Goal: Use online tool/utility: Utilize a website feature to perform a specific function

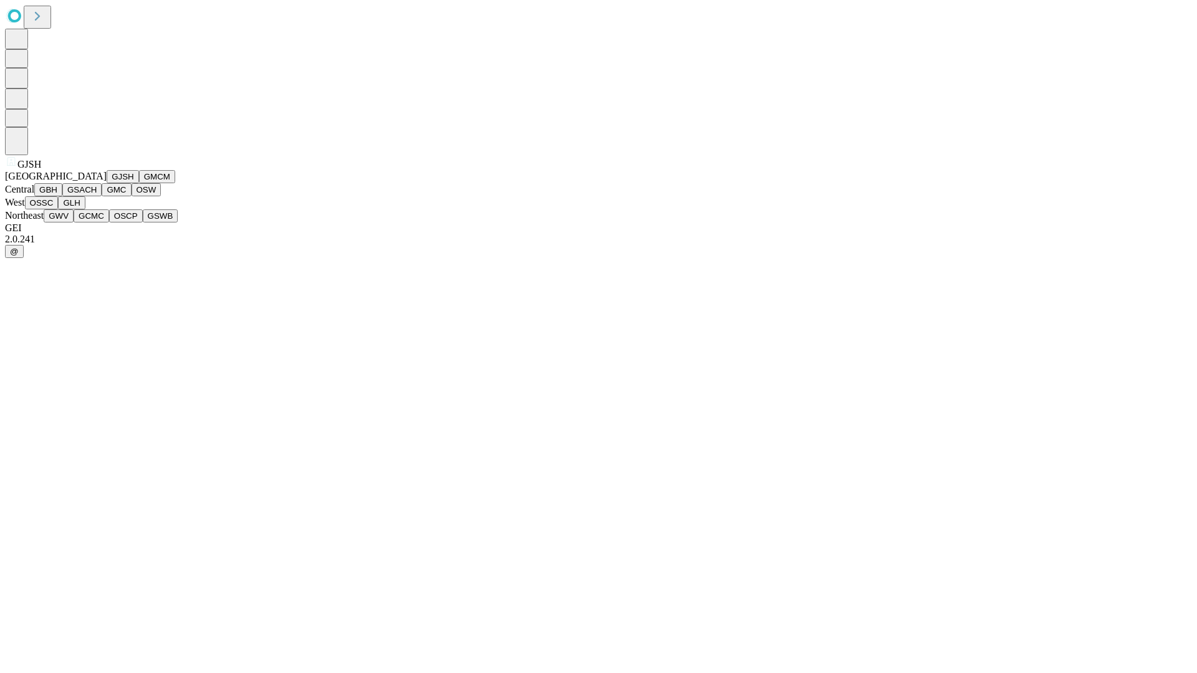
click at [107, 183] on button "GJSH" at bounding box center [123, 176] width 32 height 13
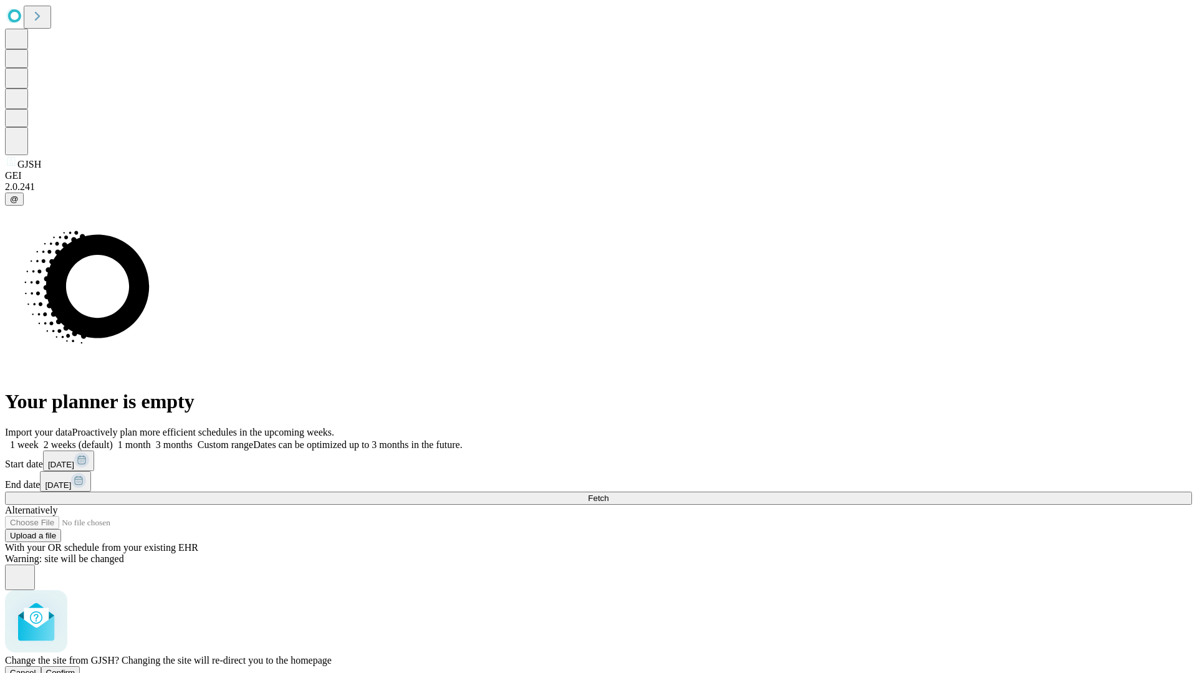
click at [75, 668] on span "Confirm" at bounding box center [60, 672] width 29 height 9
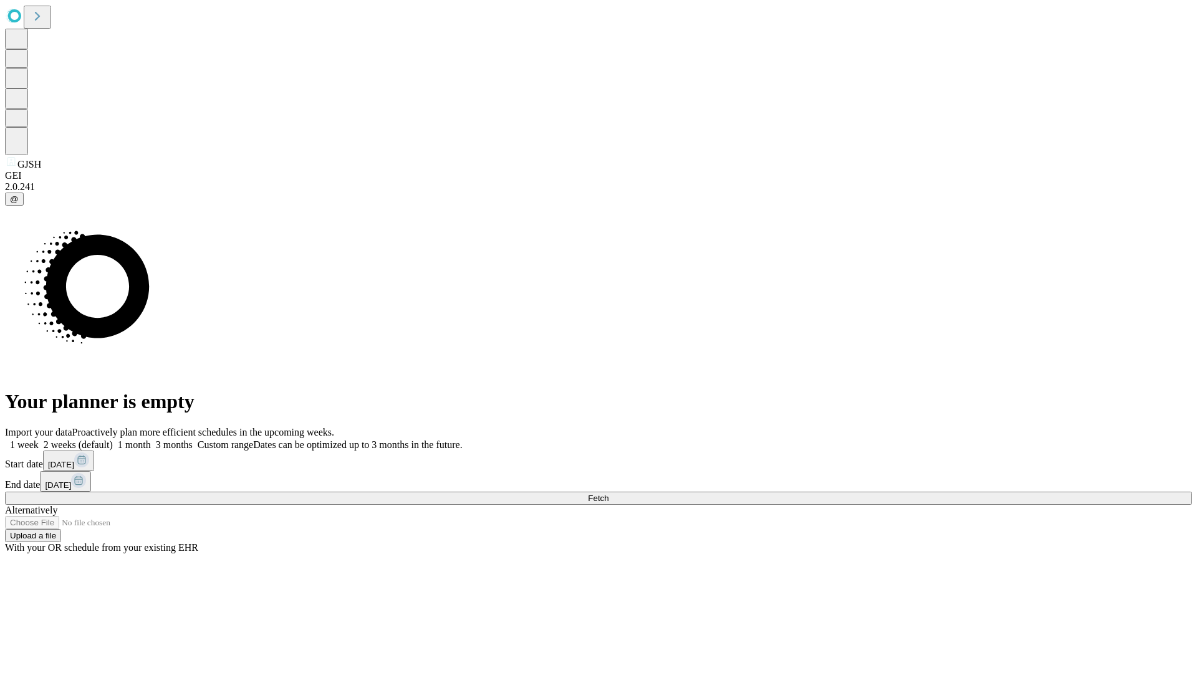
click at [113, 439] on label "2 weeks (default)" at bounding box center [76, 444] width 74 height 11
click at [608, 494] on span "Fetch" at bounding box center [598, 498] width 21 height 9
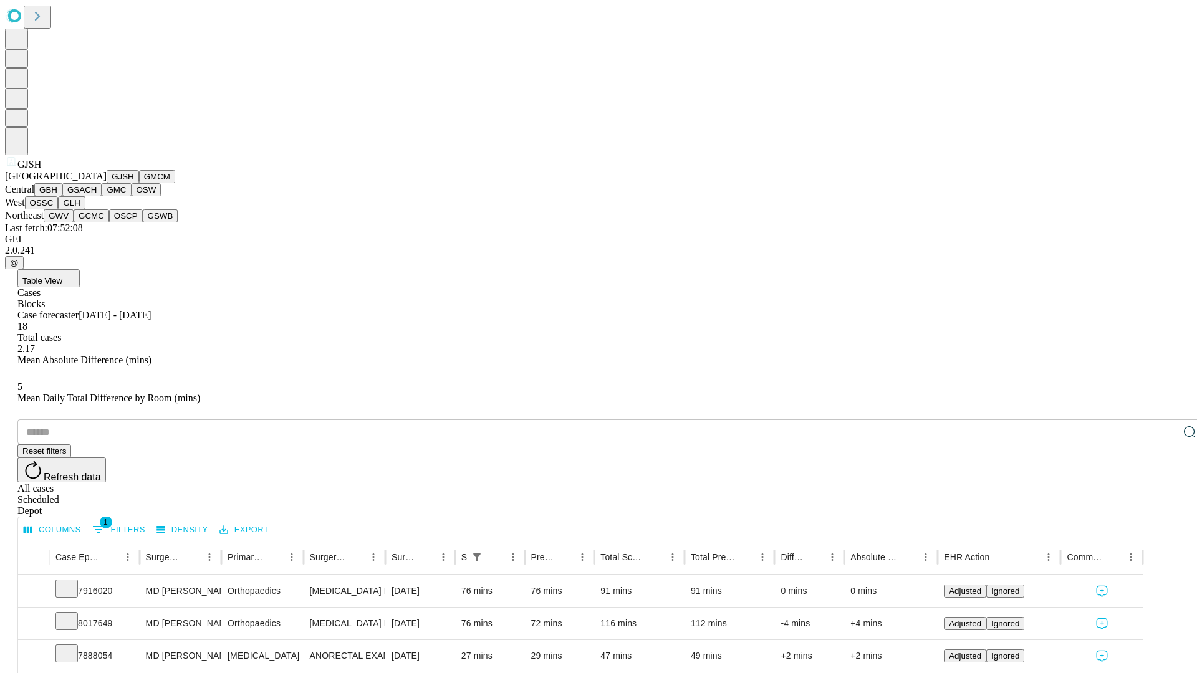
click at [139, 183] on button "GMCM" at bounding box center [157, 176] width 36 height 13
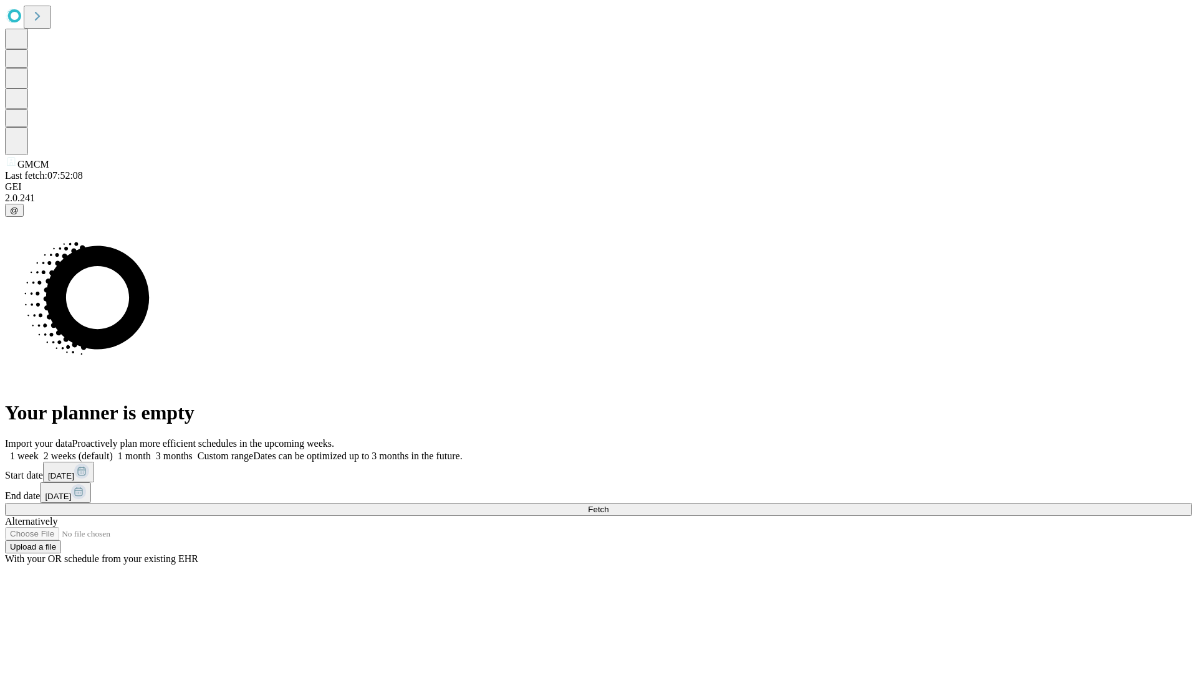
click at [113, 451] on label "2 weeks (default)" at bounding box center [76, 456] width 74 height 11
click at [608, 505] on span "Fetch" at bounding box center [598, 509] width 21 height 9
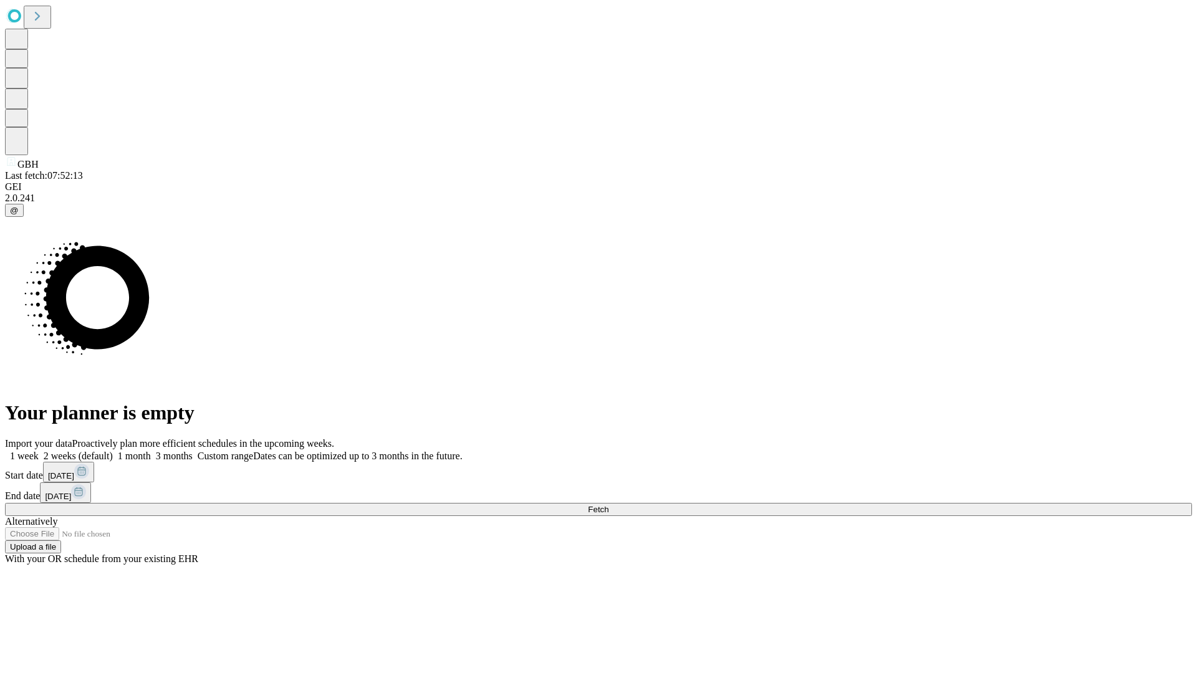
click at [113, 451] on label "2 weeks (default)" at bounding box center [76, 456] width 74 height 11
click at [608, 505] on span "Fetch" at bounding box center [598, 509] width 21 height 9
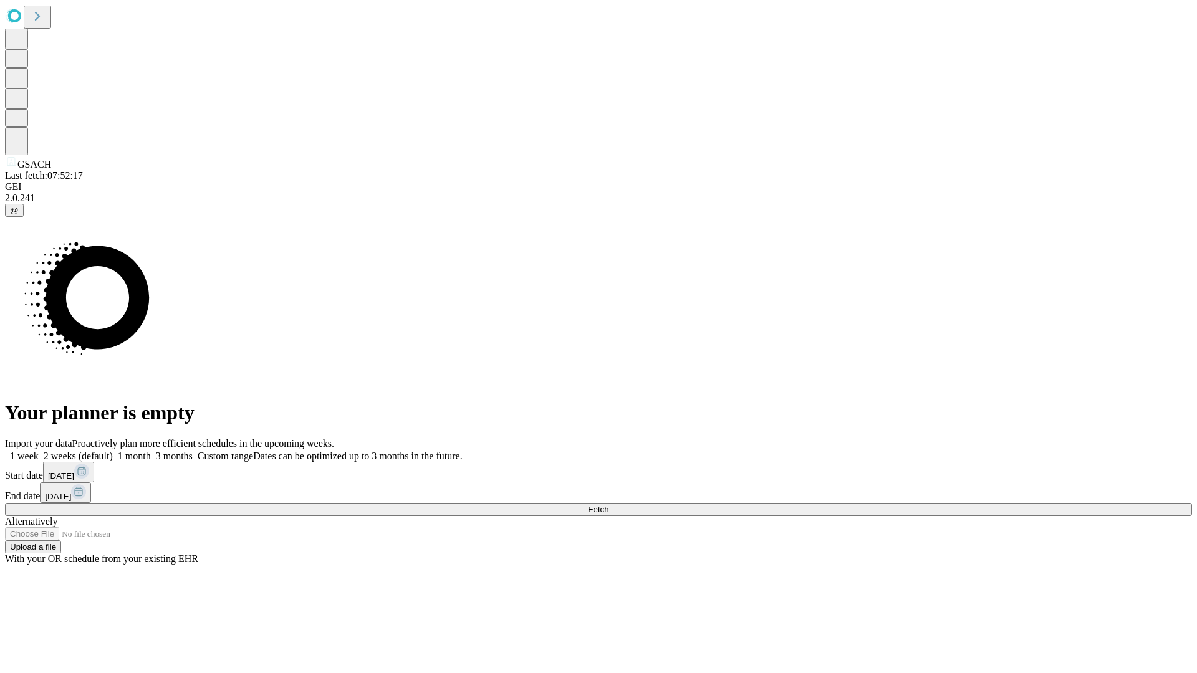
click at [113, 451] on label "2 weeks (default)" at bounding box center [76, 456] width 74 height 11
click at [608, 505] on span "Fetch" at bounding box center [598, 509] width 21 height 9
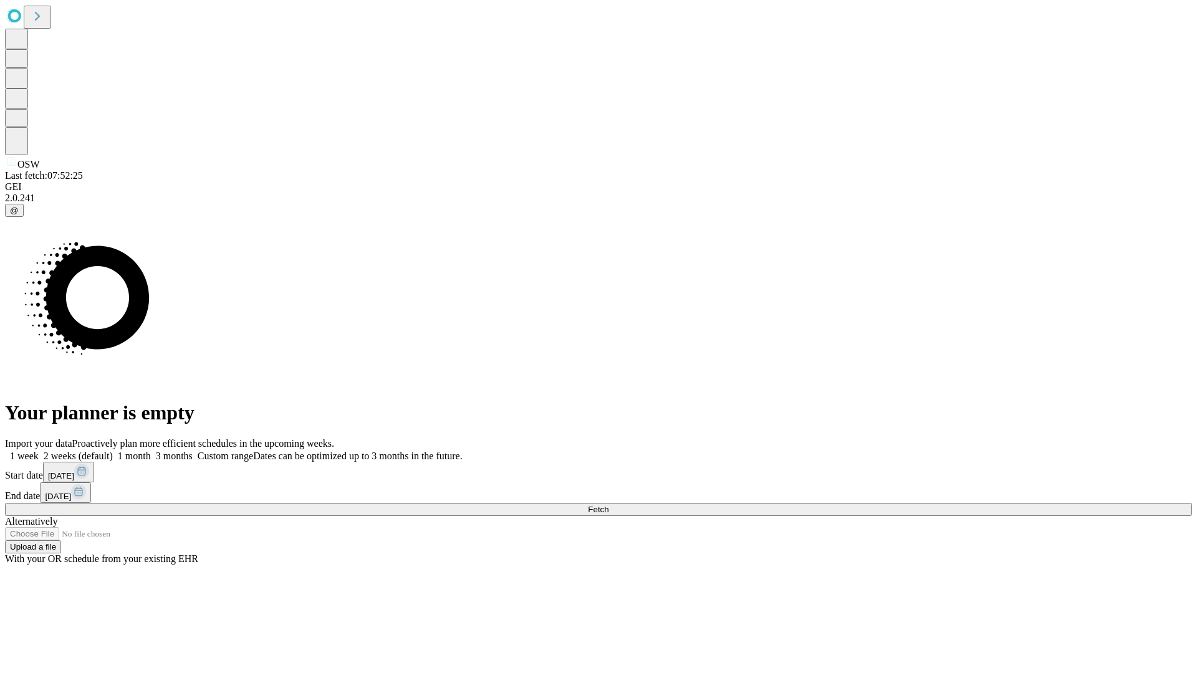
click at [113, 451] on label "2 weeks (default)" at bounding box center [76, 456] width 74 height 11
click at [608, 505] on span "Fetch" at bounding box center [598, 509] width 21 height 9
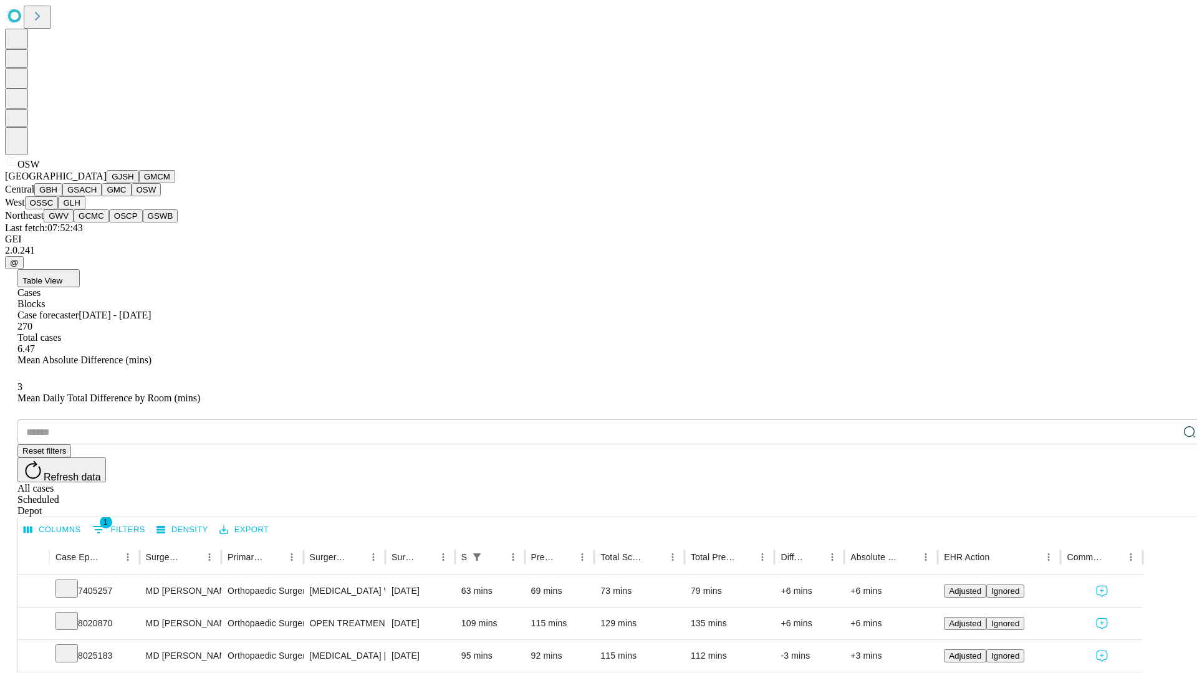
click at [59, 209] on button "OSSC" at bounding box center [42, 202] width 34 height 13
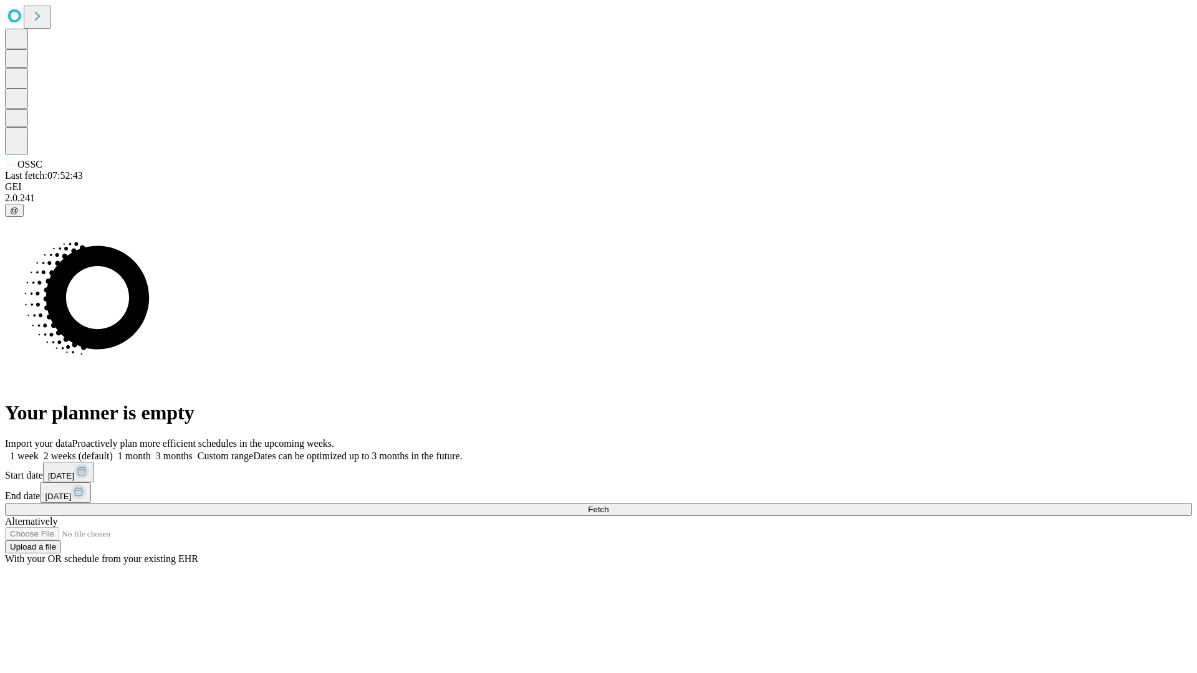
click at [113, 451] on label "2 weeks (default)" at bounding box center [76, 456] width 74 height 11
click at [608, 505] on span "Fetch" at bounding box center [598, 509] width 21 height 9
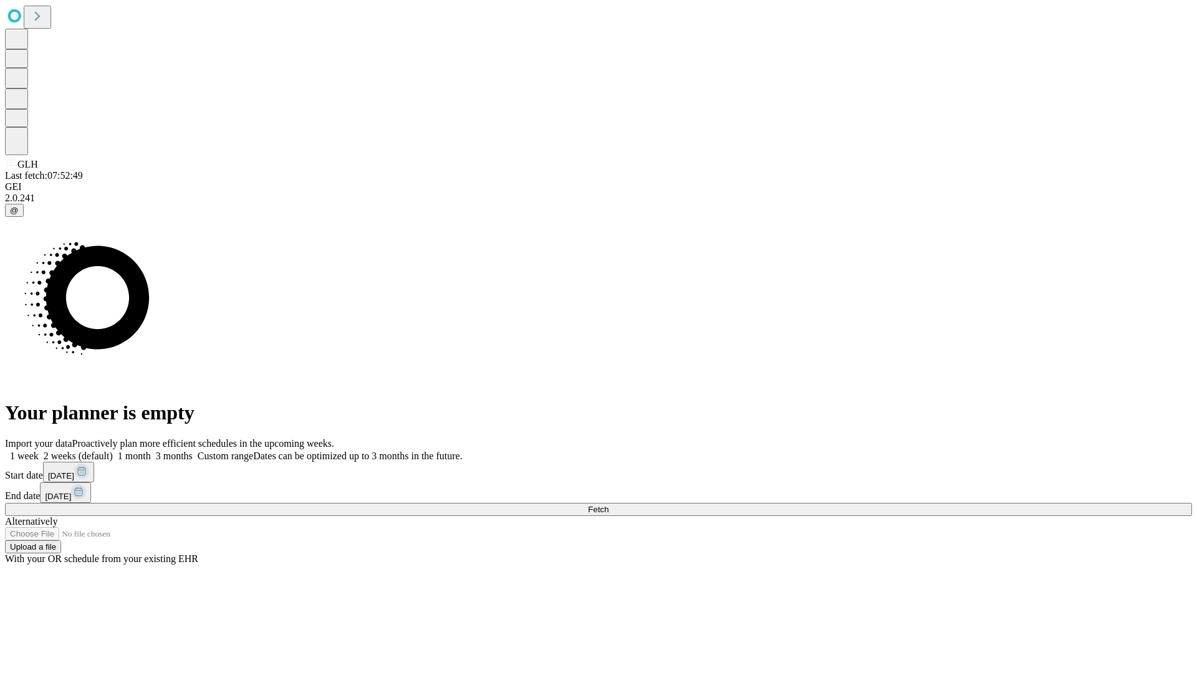
click at [113, 451] on label "2 weeks (default)" at bounding box center [76, 456] width 74 height 11
click at [608, 505] on span "Fetch" at bounding box center [598, 509] width 21 height 9
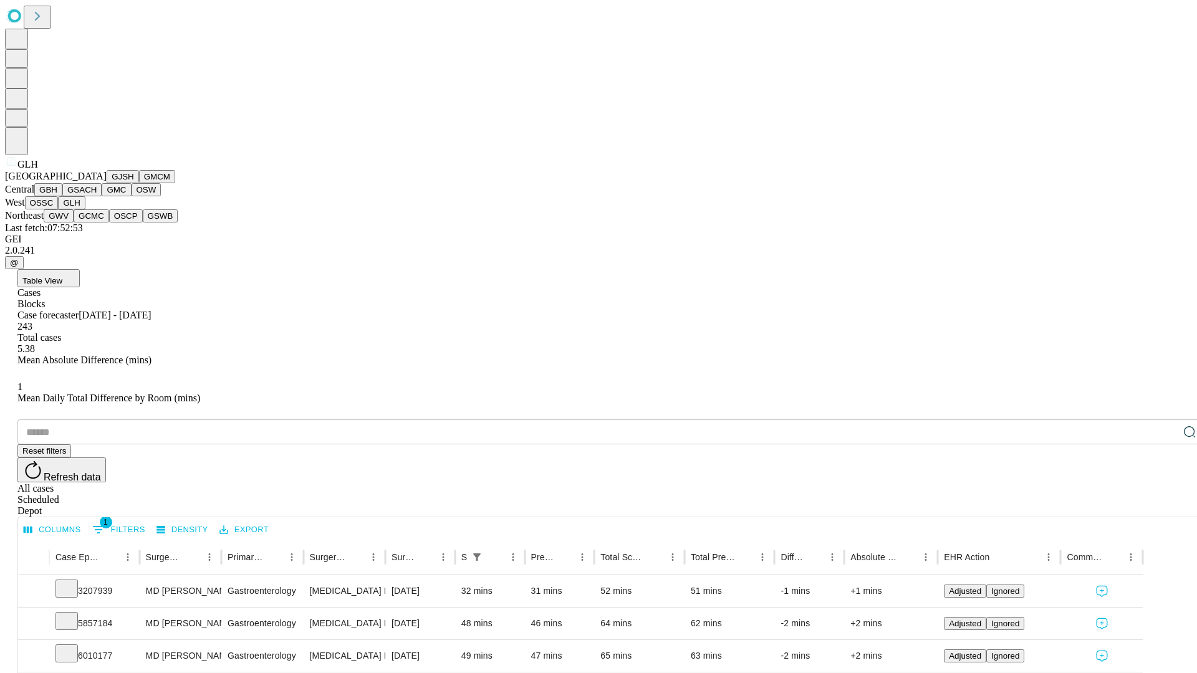
click at [74, 223] on button "GWV" at bounding box center [59, 215] width 30 height 13
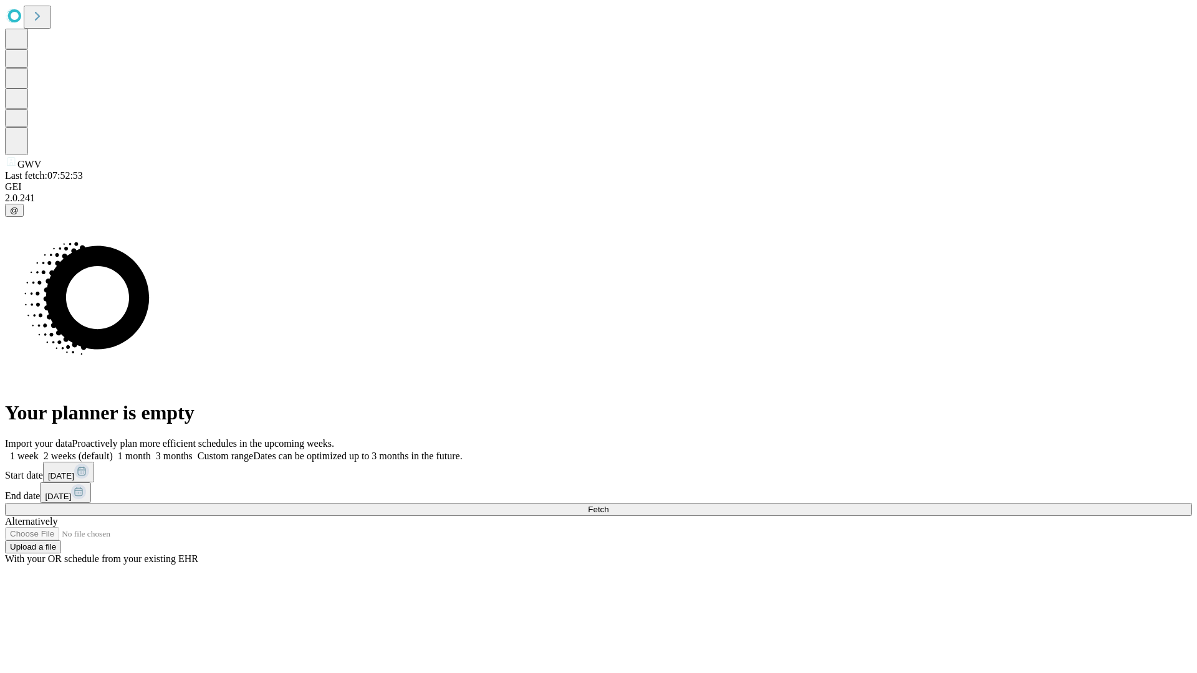
click at [113, 451] on label "2 weeks (default)" at bounding box center [76, 456] width 74 height 11
click at [608, 505] on span "Fetch" at bounding box center [598, 509] width 21 height 9
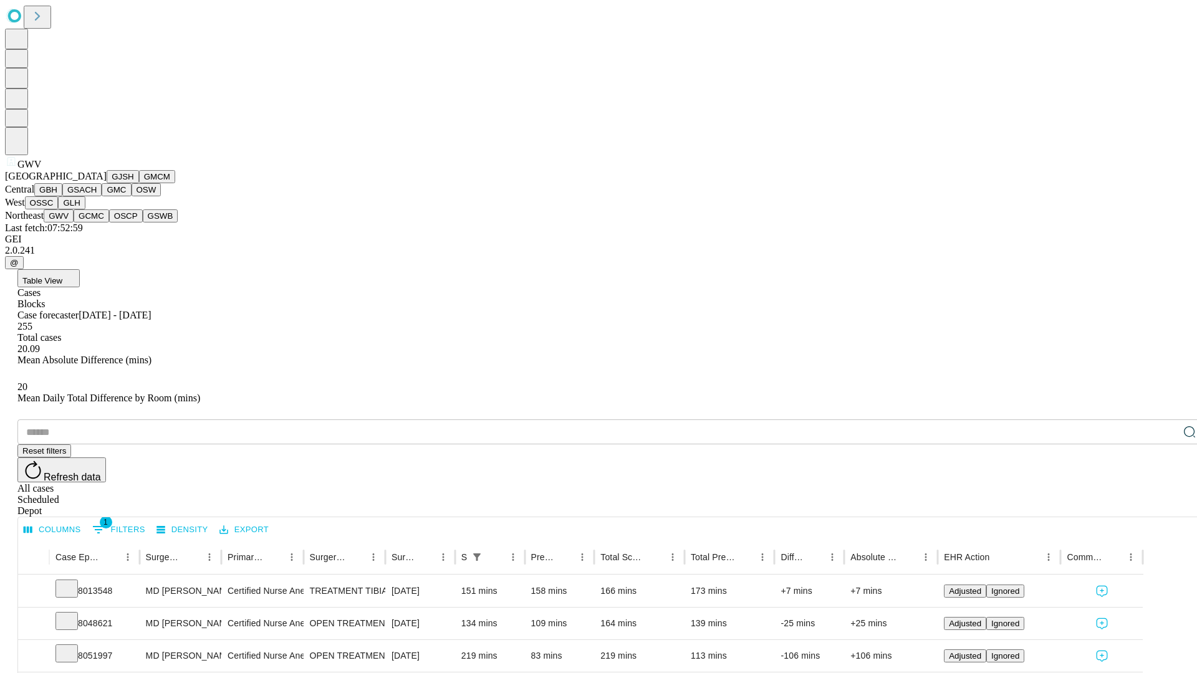
click at [97, 223] on button "GCMC" at bounding box center [92, 215] width 36 height 13
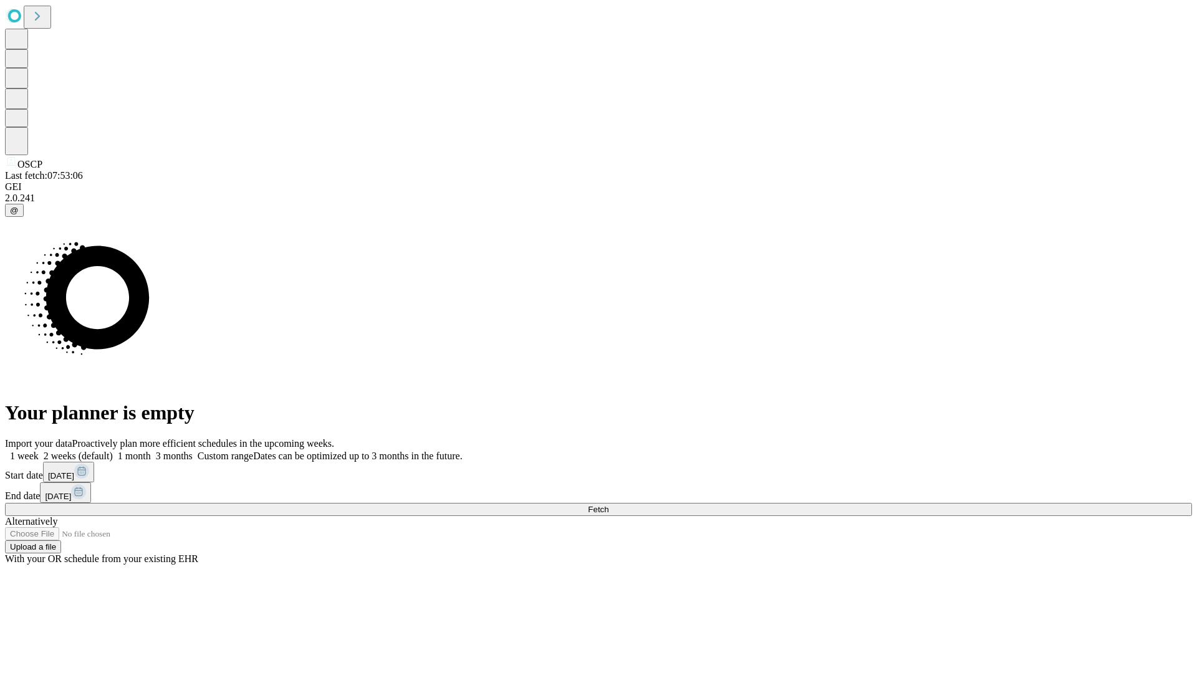
click at [113, 451] on label "2 weeks (default)" at bounding box center [76, 456] width 74 height 11
click at [608, 505] on span "Fetch" at bounding box center [598, 509] width 21 height 9
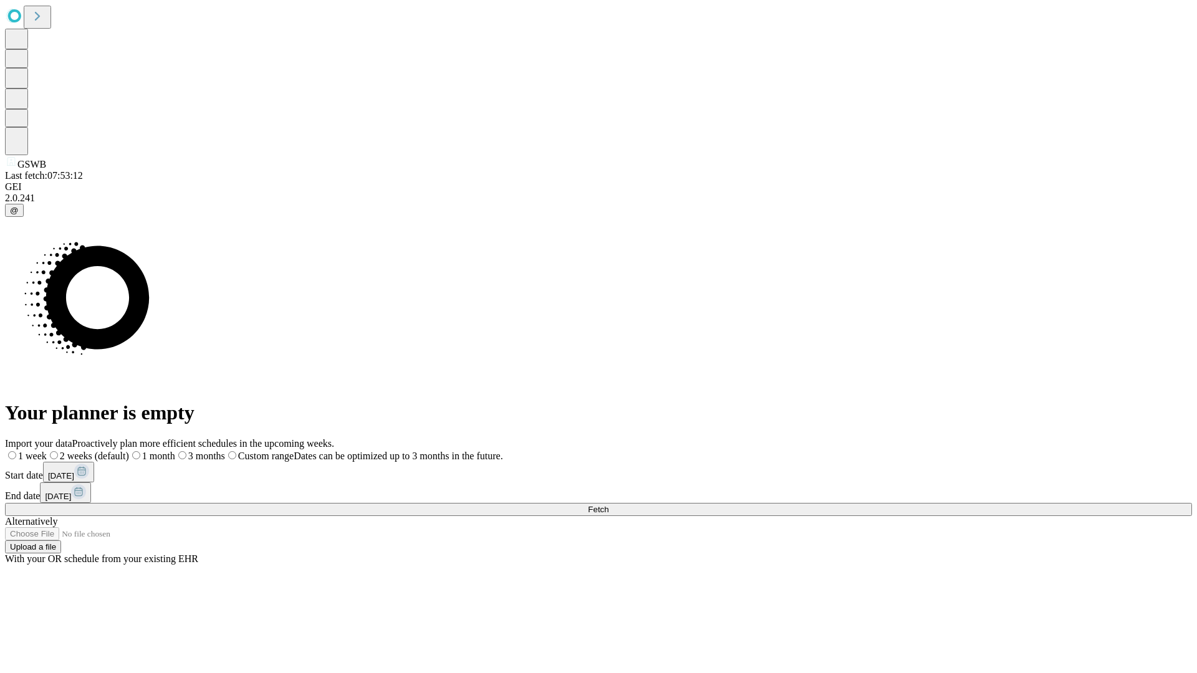
click at [129, 451] on label "2 weeks (default)" at bounding box center [88, 456] width 82 height 11
click at [608, 505] on span "Fetch" at bounding box center [598, 509] width 21 height 9
